Goal: Find specific page/section: Find specific page/section

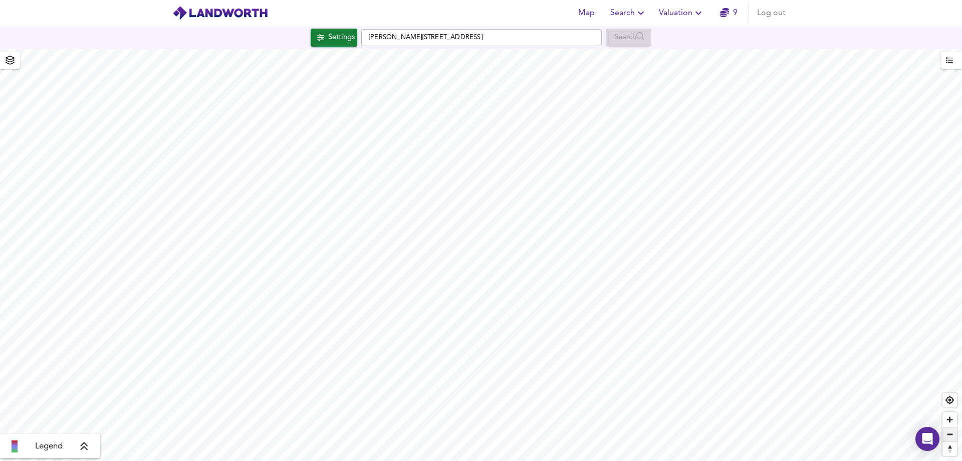
click at [952, 430] on span "Zoom out" at bounding box center [950, 434] width 15 height 14
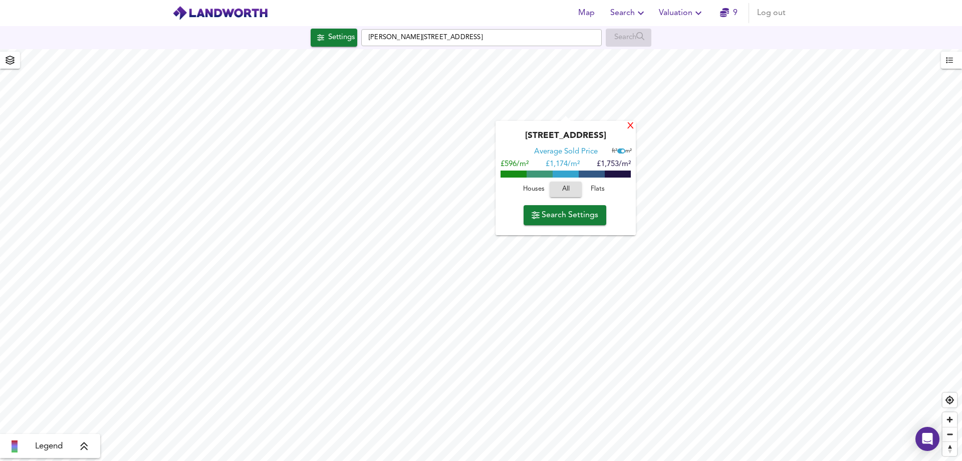
click at [631, 127] on div "X" at bounding box center [630, 127] width 9 height 10
click at [636, 125] on div "X" at bounding box center [634, 127] width 9 height 10
